Goal: Task Accomplishment & Management: Manage account settings

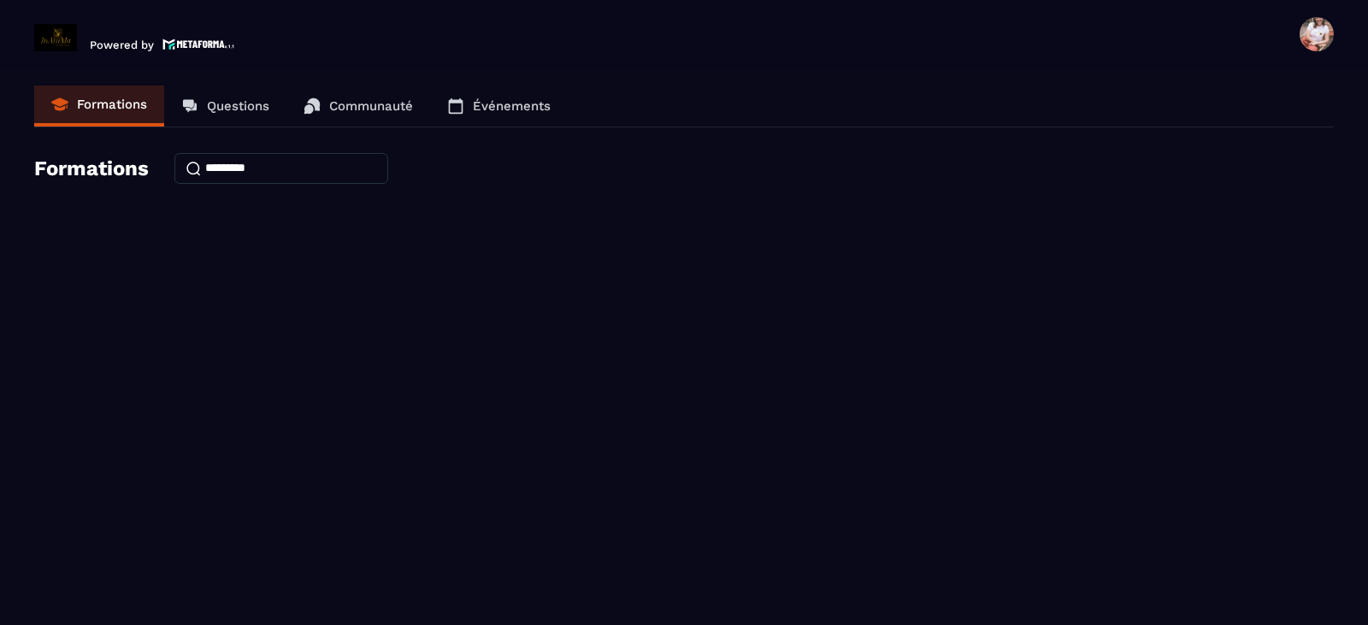
click at [239, 116] on link "Questions" at bounding box center [225, 105] width 122 height 41
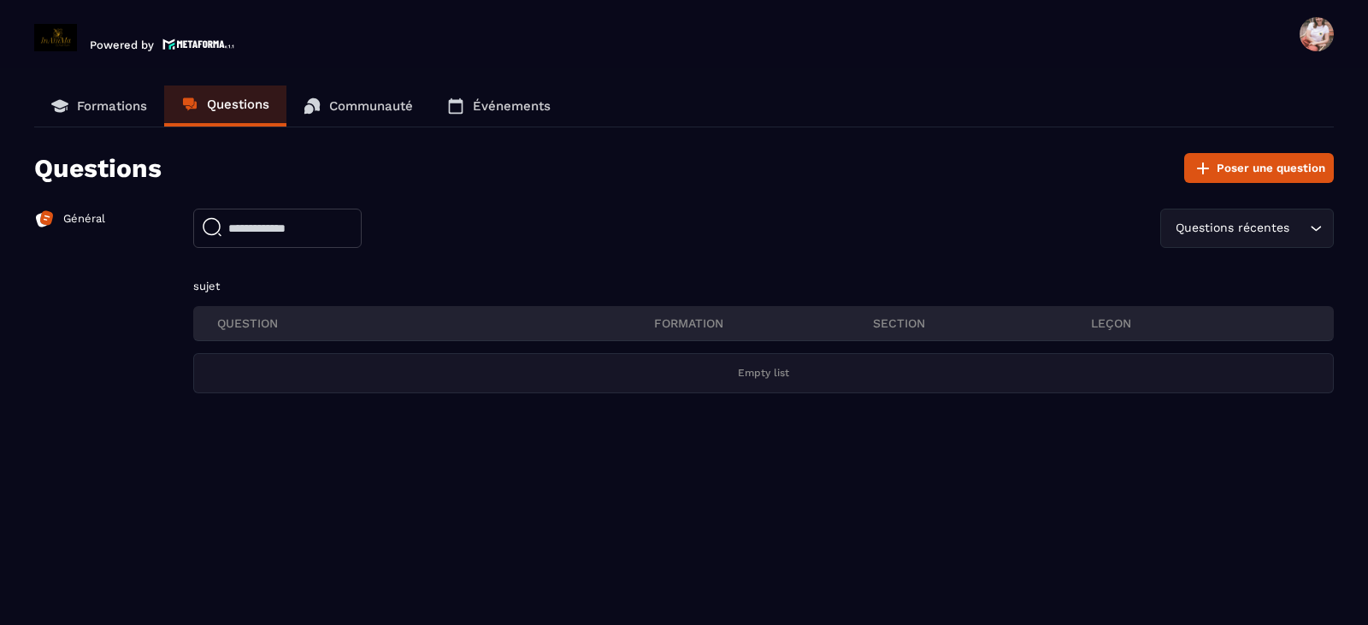
click at [1332, 44] on div at bounding box center [1316, 34] width 34 height 34
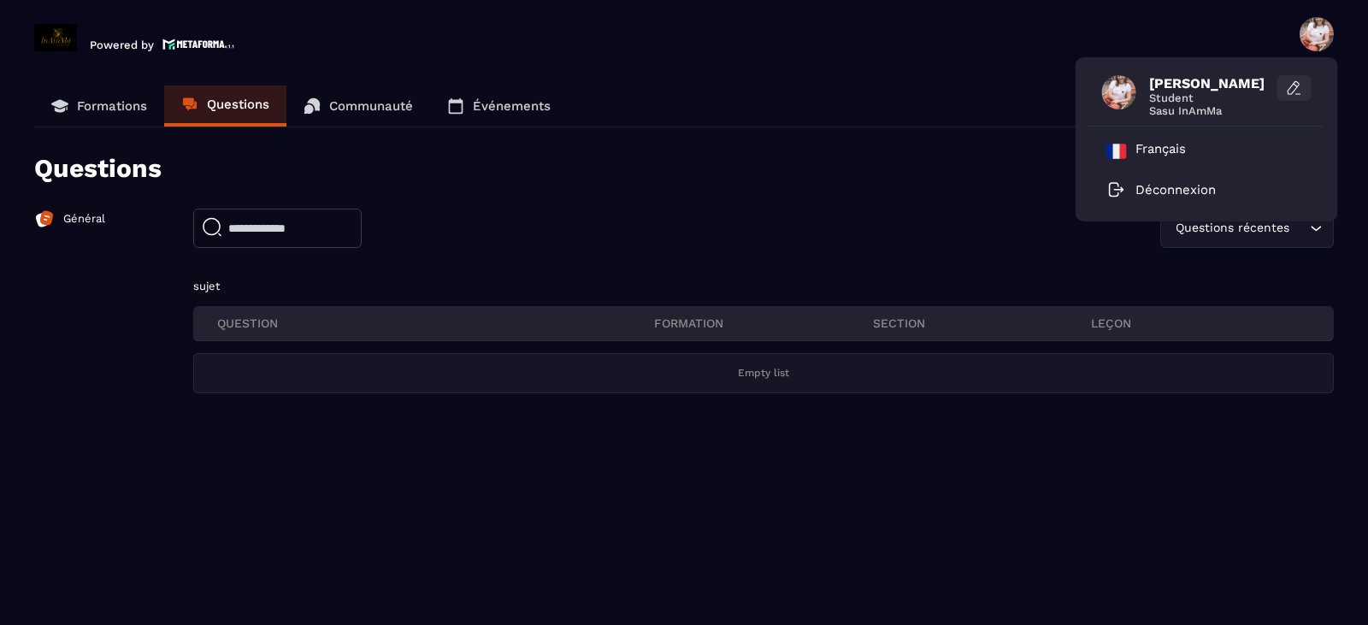
click at [1295, 86] on icon at bounding box center [1294, 88] width 17 height 17
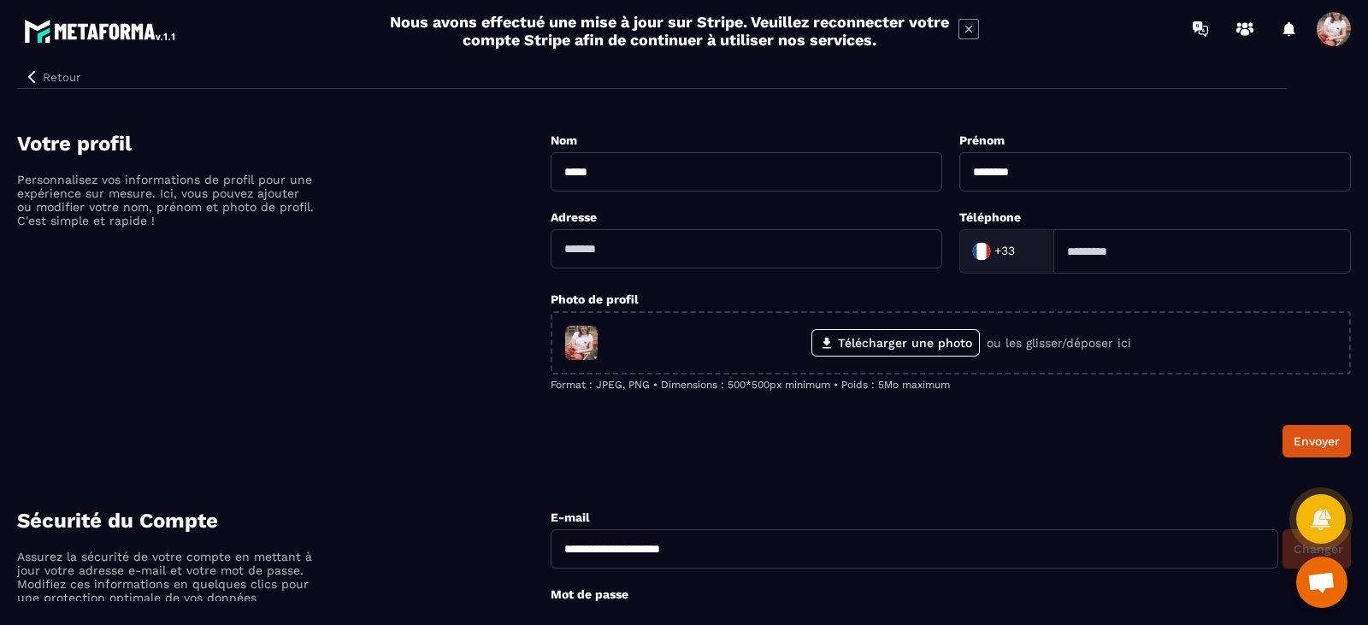
drag, startPoint x: 706, startPoint y: 557, endPoint x: 420, endPoint y: 514, distance: 289.7
click at [1341, 21] on span at bounding box center [1334, 29] width 34 height 34
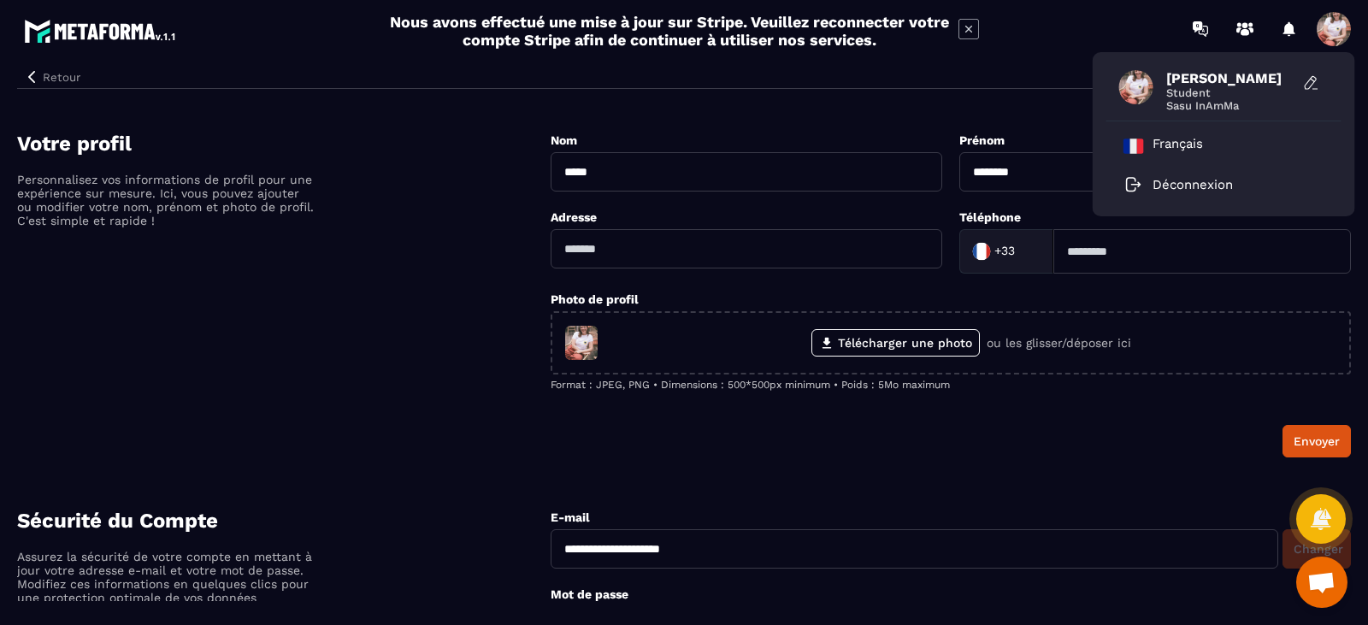
click at [1337, 27] on span at bounding box center [1334, 29] width 34 height 34
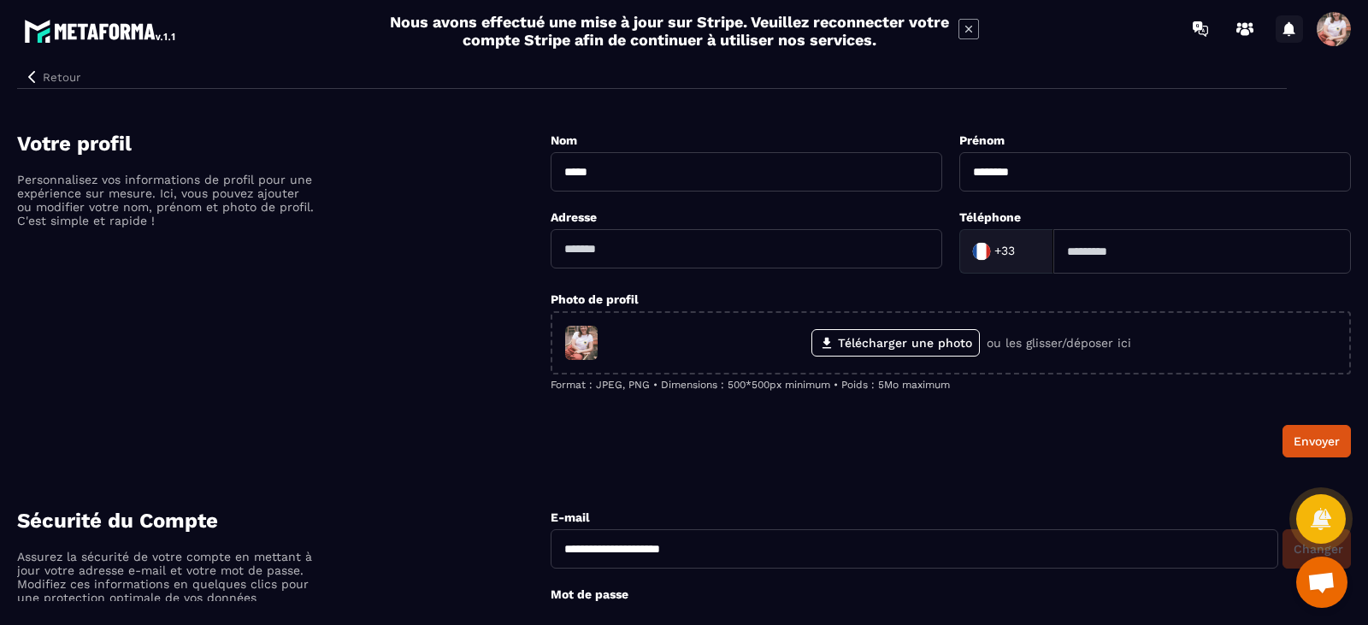
click at [1287, 32] on icon at bounding box center [1289, 28] width 12 height 15
click at [1338, 26] on span at bounding box center [1334, 29] width 34 height 34
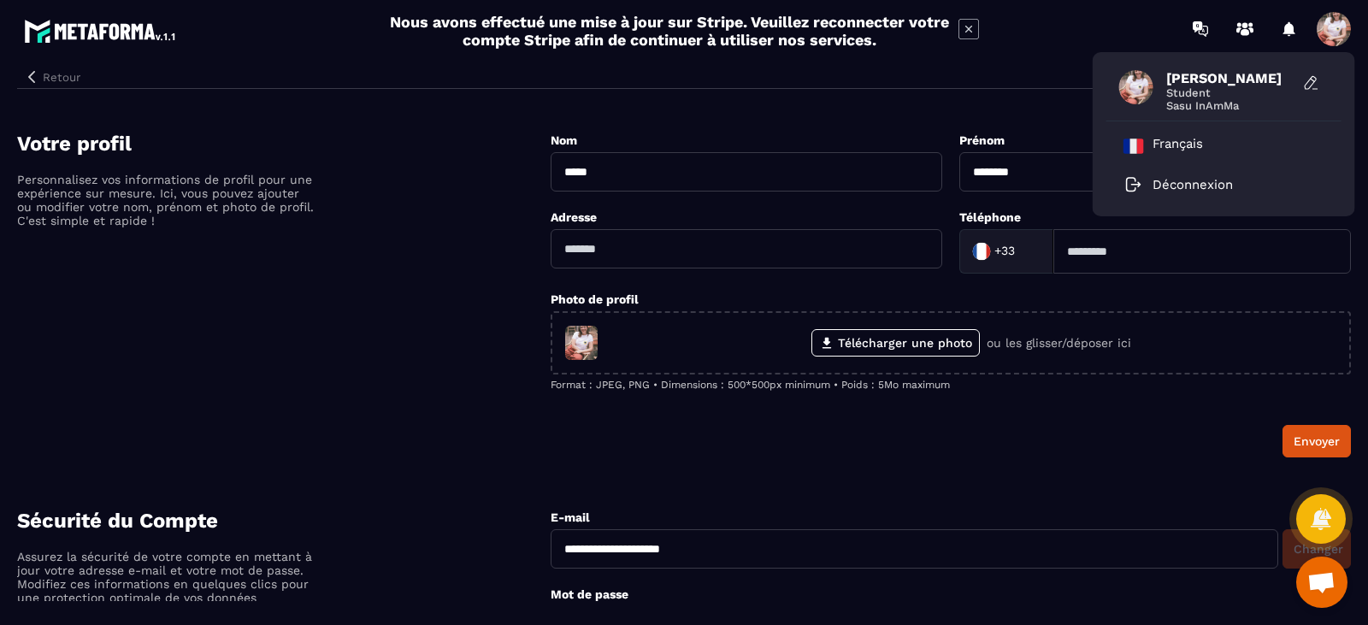
click at [62, 74] on button "Retour" at bounding box center [52, 77] width 70 height 22
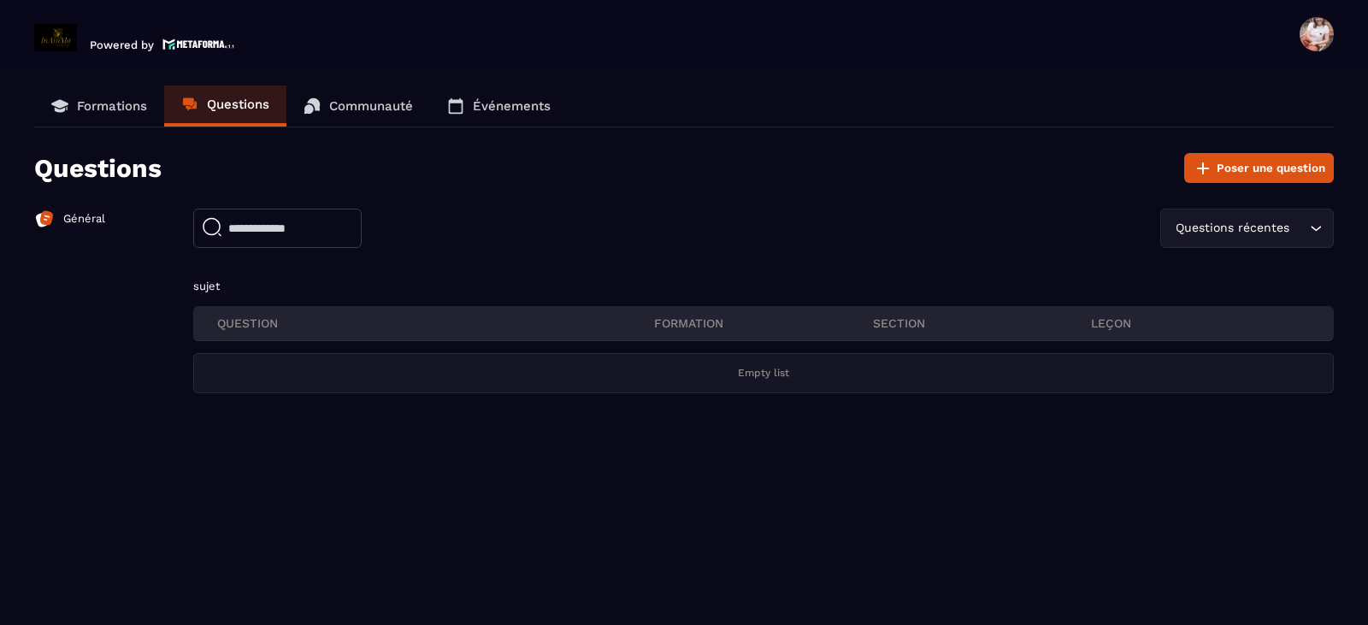
click at [1319, 32] on span at bounding box center [1316, 34] width 34 height 34
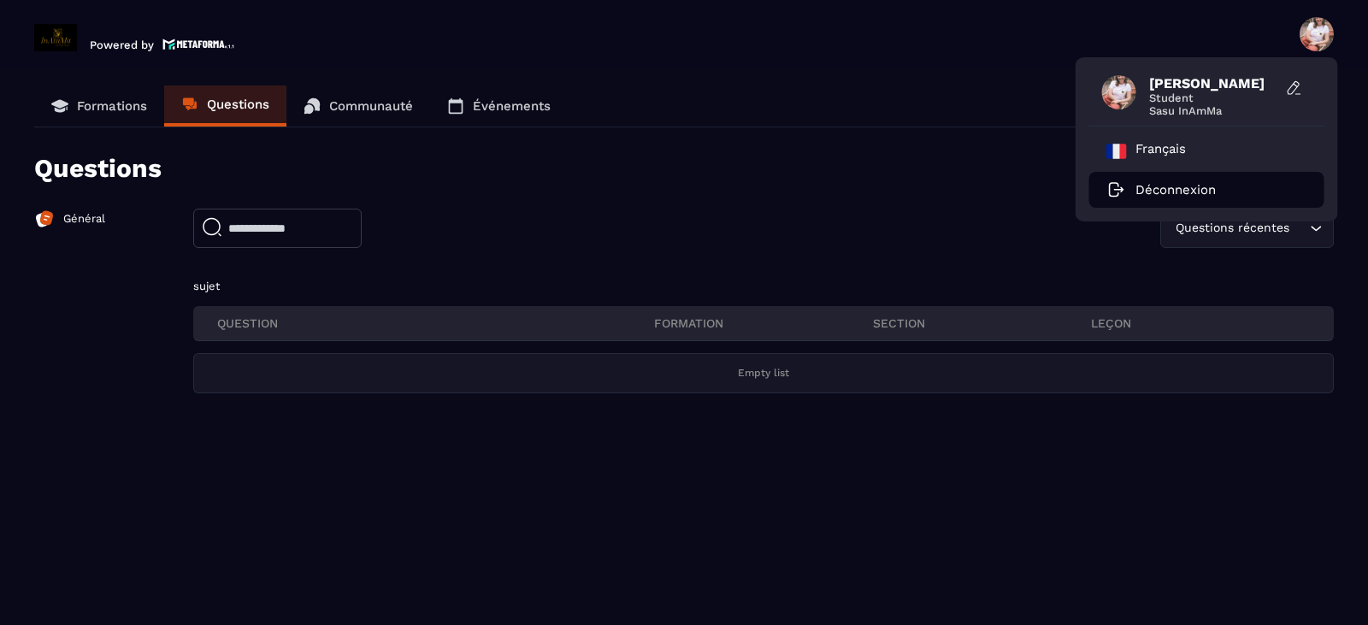
click at [1210, 189] on p "Déconnexion" at bounding box center [1175, 189] width 80 height 15
